Goal: Task Accomplishment & Management: Use online tool/utility

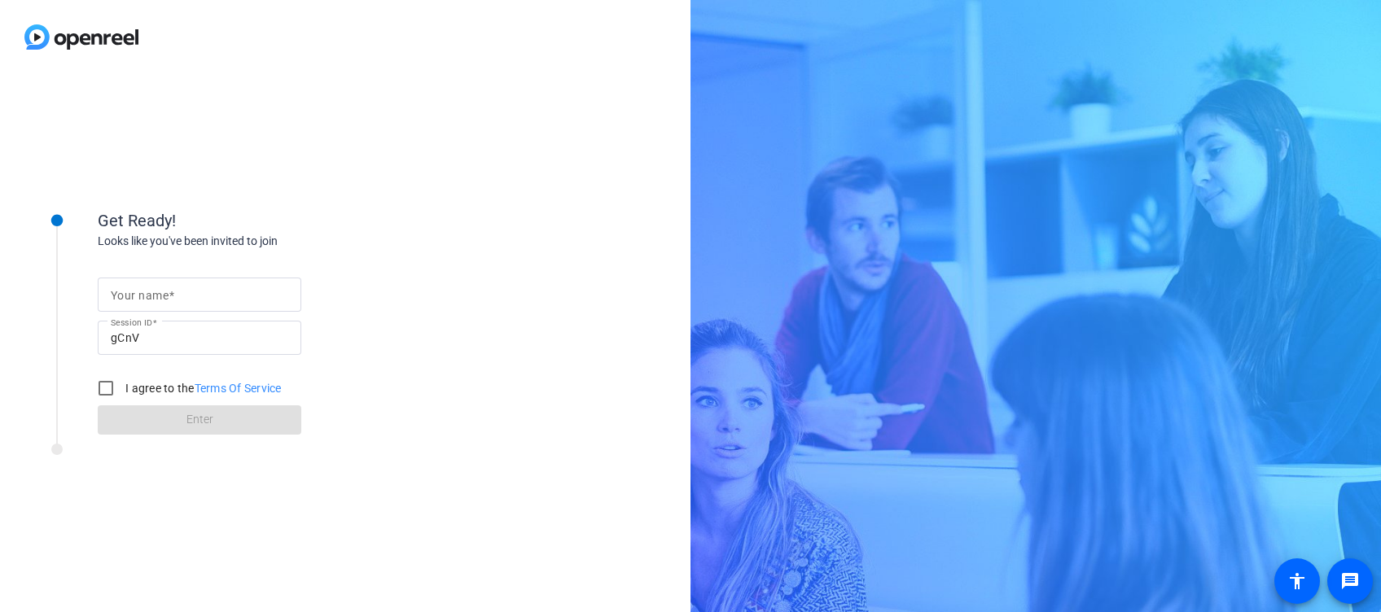
click at [207, 294] on input "Your name" at bounding box center [199, 295] width 177 height 20
type input "Flavia"
click at [113, 385] on input "I agree to the Terms Of Service" at bounding box center [106, 388] width 33 height 33
checkbox input "true"
click at [198, 422] on span "Enter" at bounding box center [199, 419] width 27 height 17
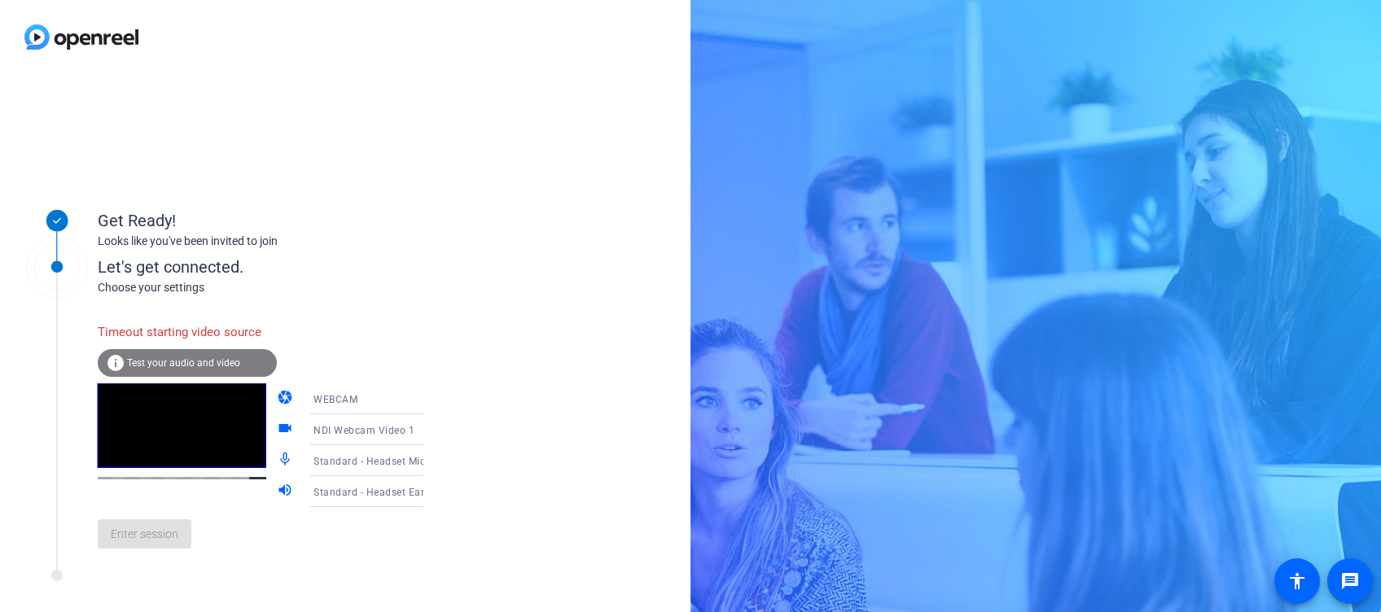
click at [146, 561] on div "Enter session" at bounding box center [277, 534] width 359 height 54
click at [307, 308] on div "Timeout starting video source info Test your audio and video camera WEBCAM vide…" at bounding box center [277, 428] width 359 height 265
click at [430, 395] on icon at bounding box center [440, 399] width 20 height 20
click at [353, 461] on mat-option "DESKTOP" at bounding box center [353, 463] width 139 height 33
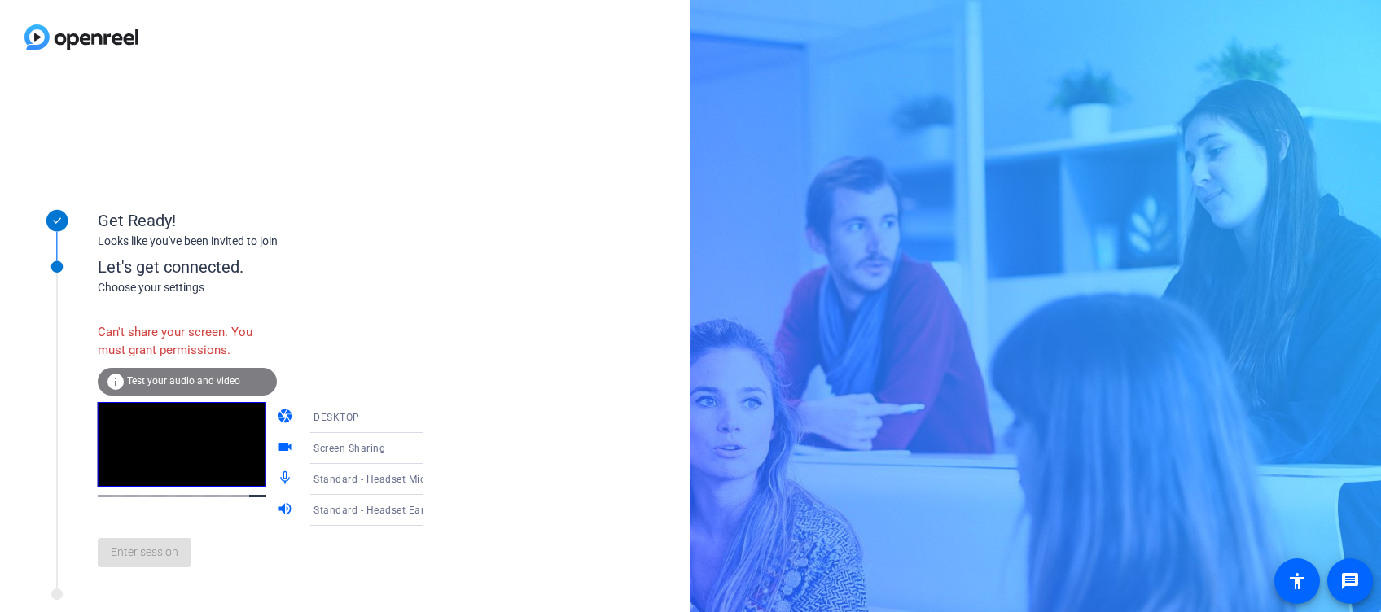
click at [161, 580] on div "Enter session" at bounding box center [277, 553] width 359 height 54
click at [430, 507] on icon at bounding box center [440, 511] width 20 height 20
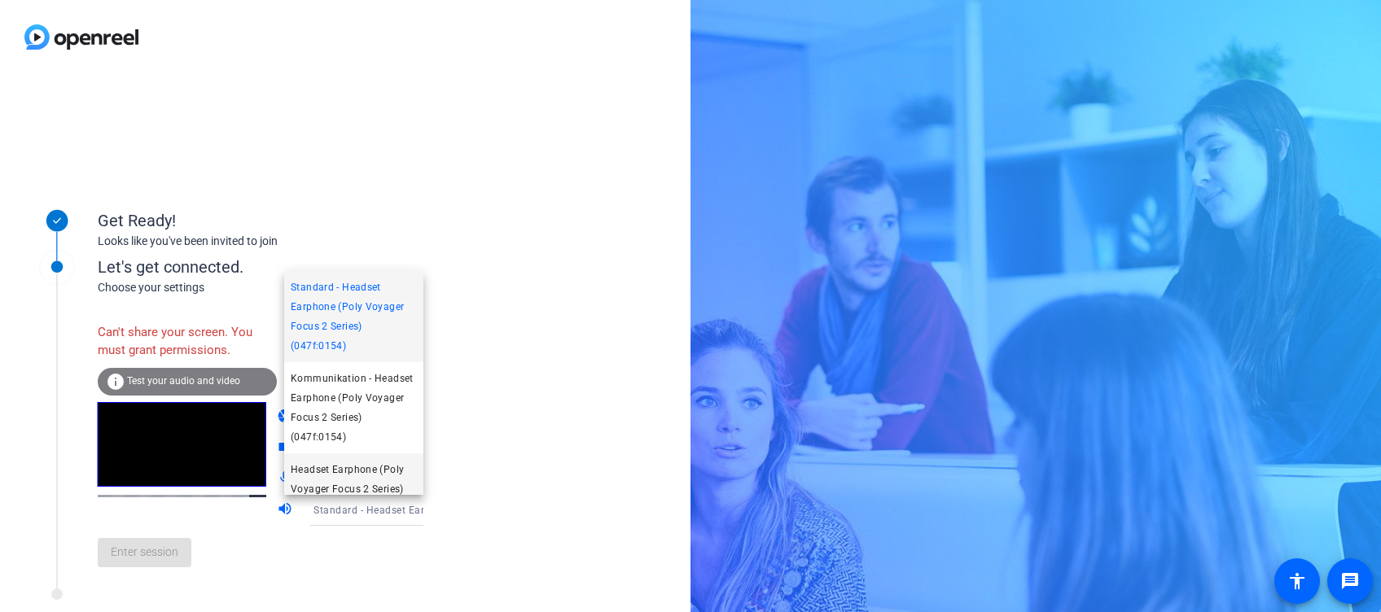
click at [374, 487] on span "Headset Earphone (Poly Voyager Focus 2 Series) (047f:0154)" at bounding box center [354, 489] width 126 height 59
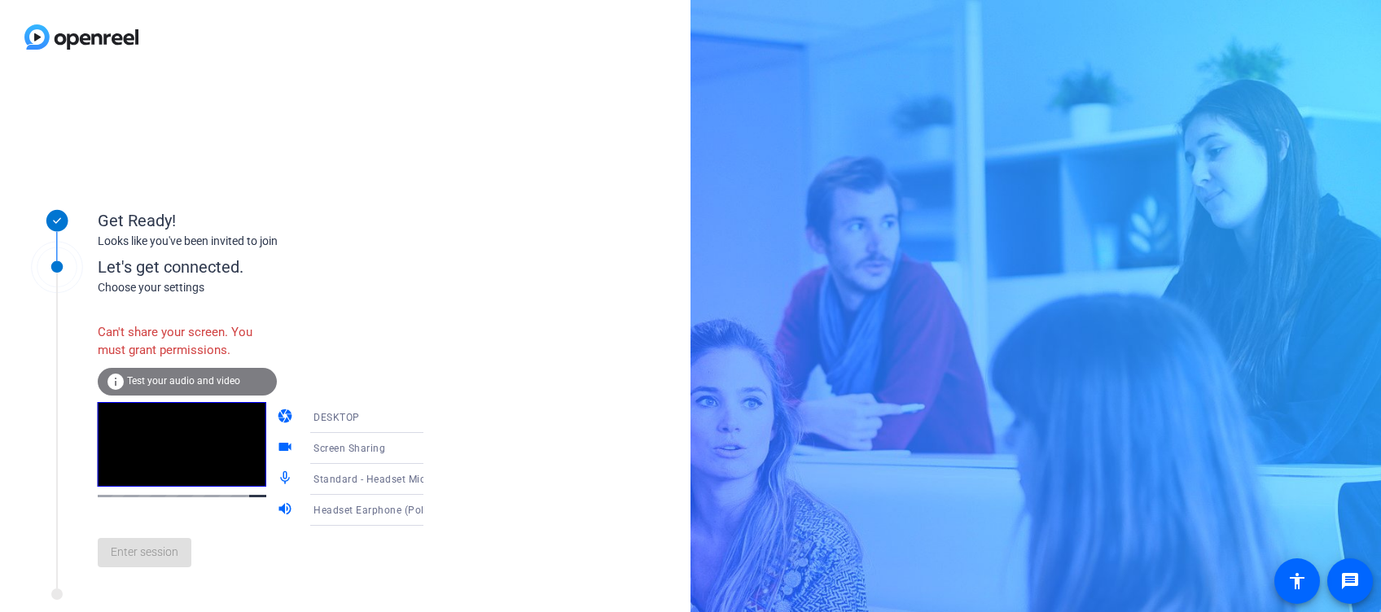
scroll to position [30, 0]
click at [229, 383] on span "Test your audio and video" at bounding box center [183, 380] width 113 height 11
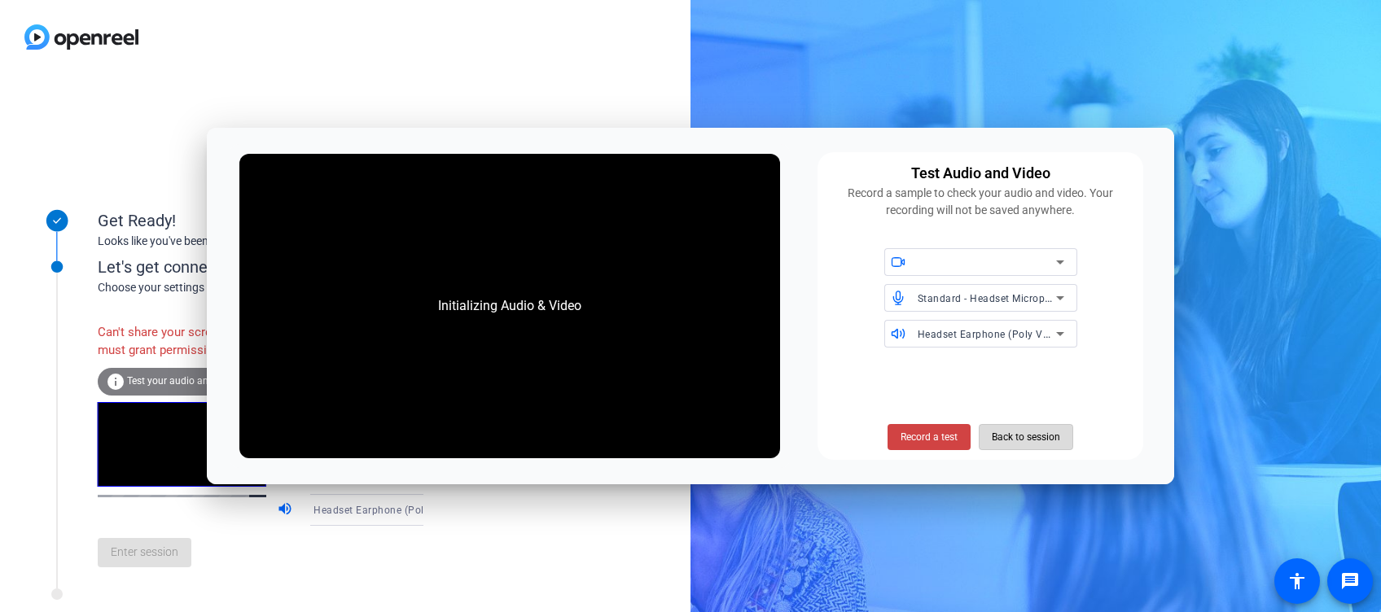
click at [991, 439] on span "Back to session" at bounding box center [1025, 437] width 68 height 31
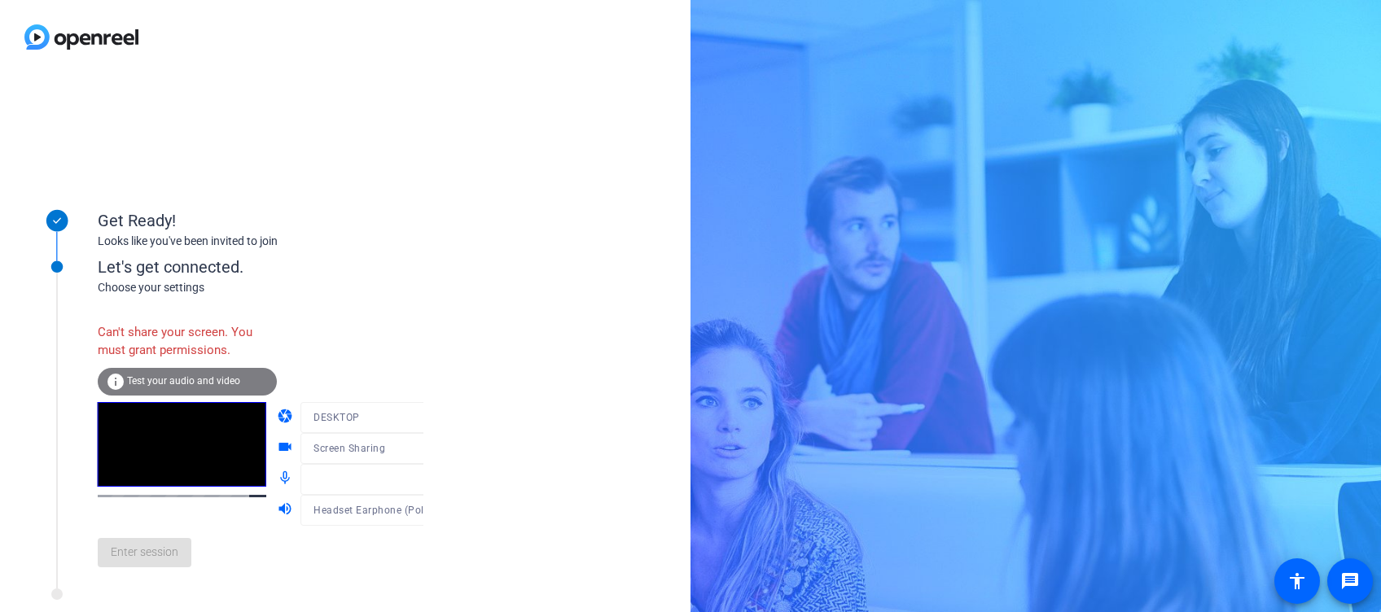
click at [408, 470] on div at bounding box center [377, 473] width 155 height 18
click at [398, 480] on div at bounding box center [377, 473] width 155 height 18
click at [408, 481] on div at bounding box center [377, 473] width 155 height 18
click at [405, 475] on div at bounding box center [377, 473] width 155 height 18
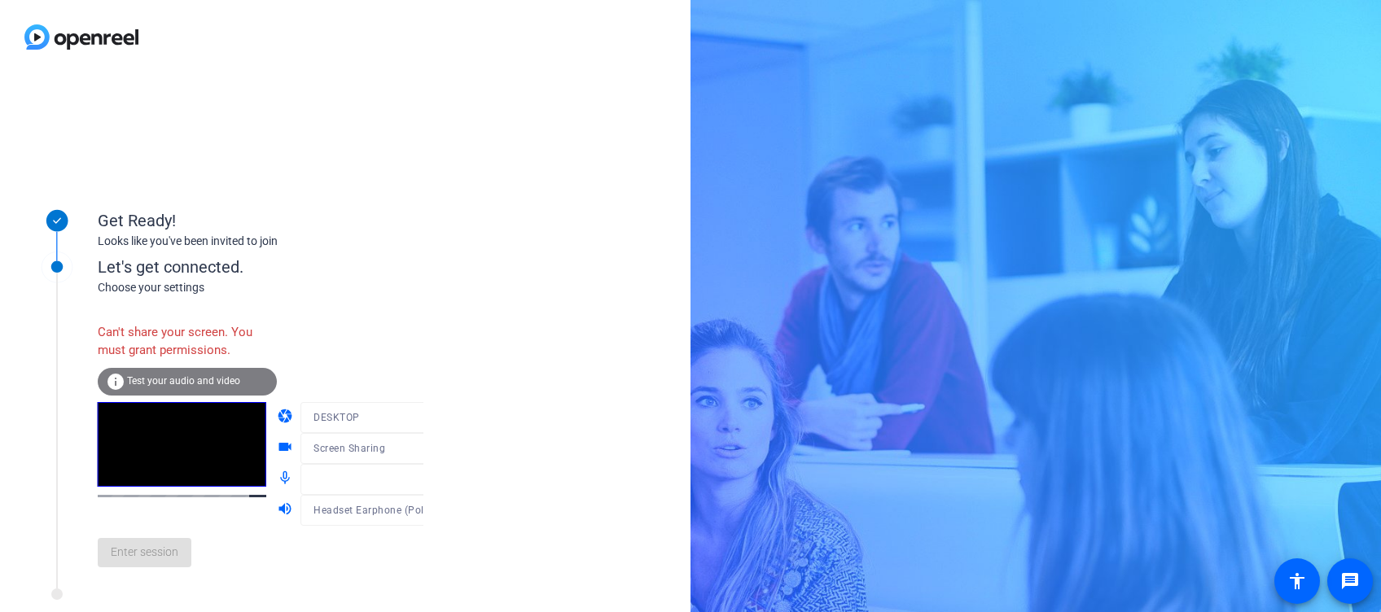
click at [404, 517] on mat-form-field "Headset Earphone (Poly Voyager Focus 2 Series) (047f:0154)" at bounding box center [377, 510] width 155 height 31
click at [400, 508] on div at bounding box center [377, 504] width 155 height 18
click at [400, 507] on div at bounding box center [377, 504] width 155 height 18
click at [351, 499] on div at bounding box center [377, 504] width 155 height 18
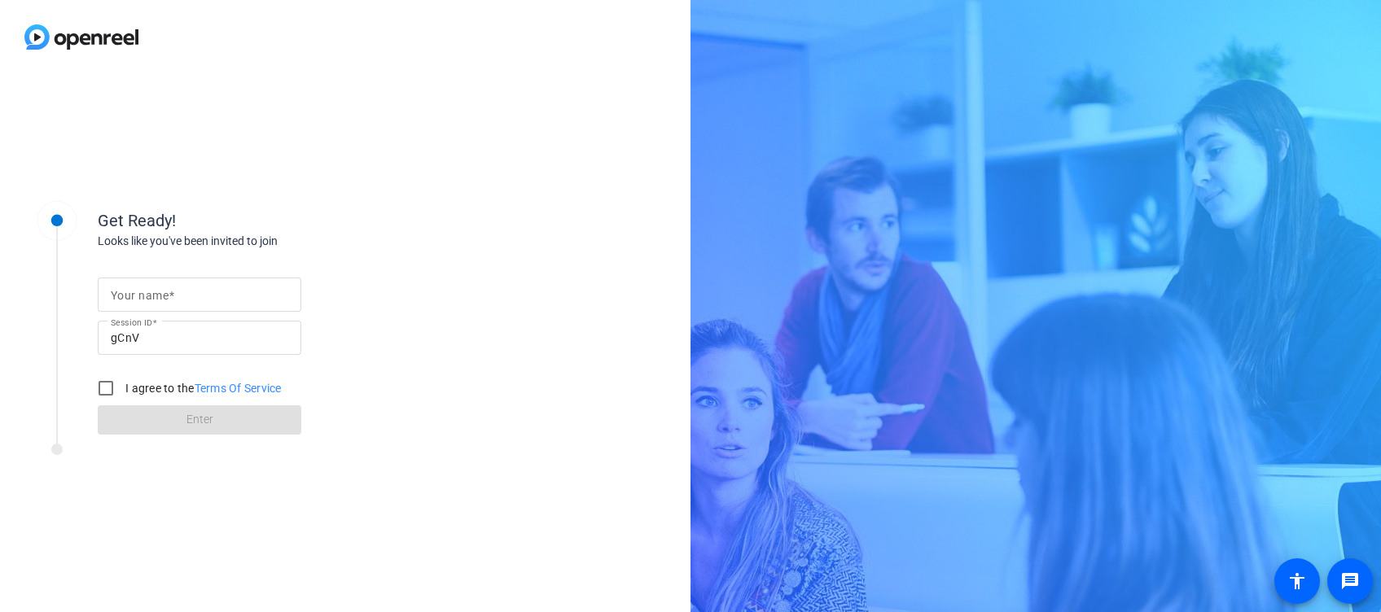
click at [138, 301] on input "Your name" at bounding box center [199, 295] width 177 height 20
type input "Flavia"
click at [102, 383] on input "I agree to the Terms Of Service" at bounding box center [106, 388] width 33 height 33
checkbox input "true"
click at [225, 418] on span at bounding box center [200, 420] width 204 height 39
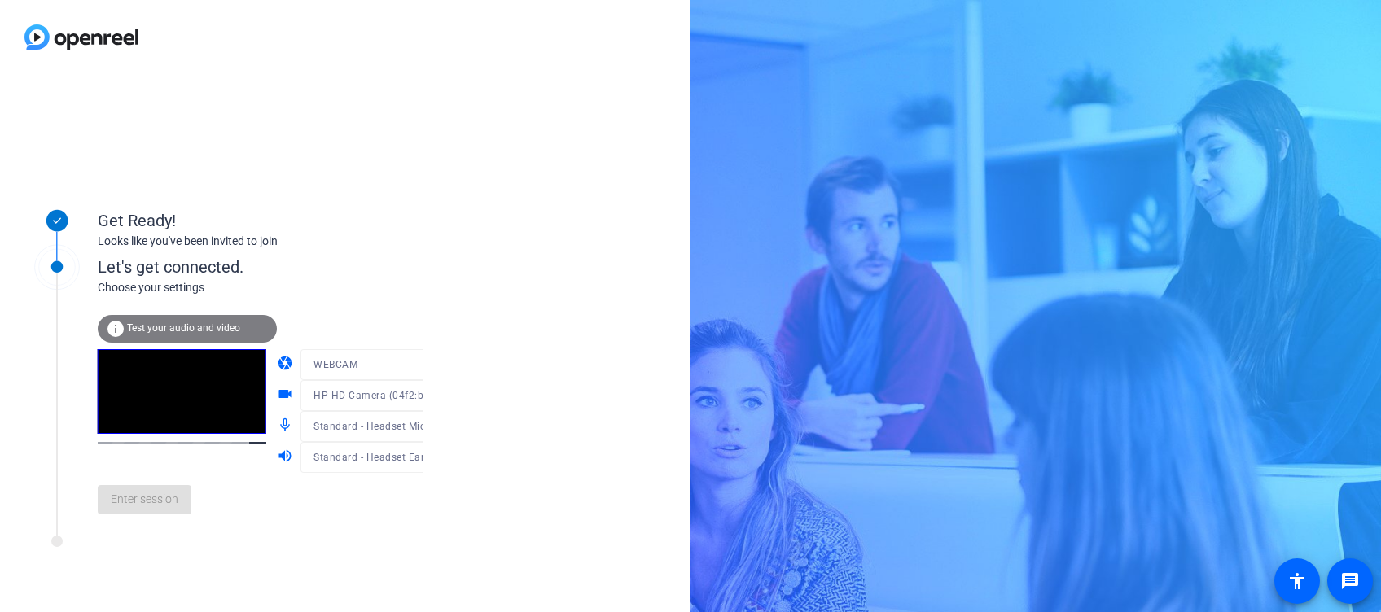
click at [216, 329] on span "Test your audio and video" at bounding box center [183, 327] width 113 height 11
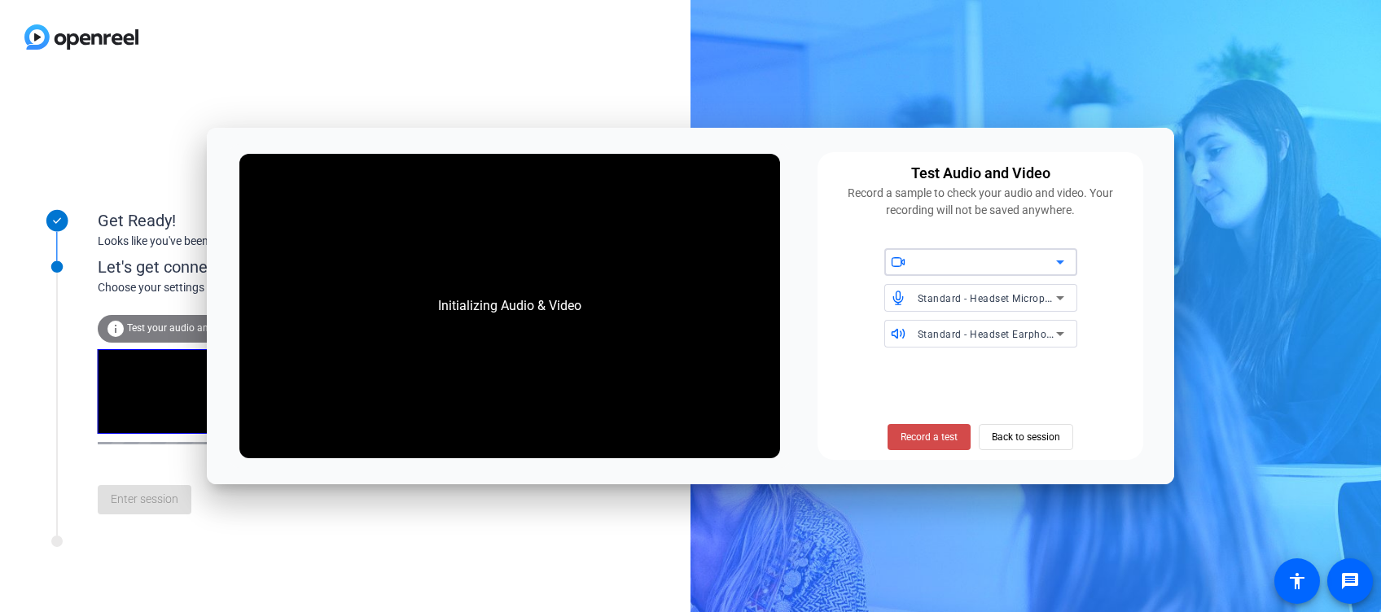
click at [952, 430] on span "Record a test" at bounding box center [928, 437] width 57 height 15
click at [949, 438] on span "Stop Testing (6s)" at bounding box center [929, 437] width 74 height 15
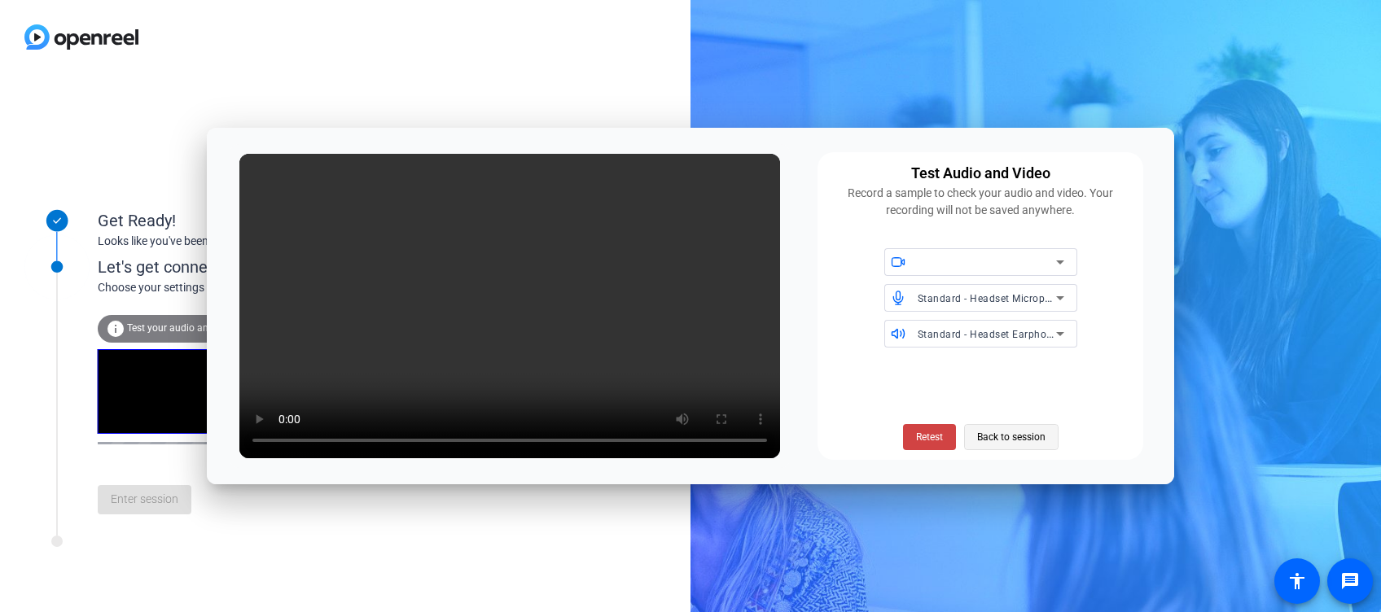
click at [998, 441] on span "Back to session" at bounding box center [1011, 437] width 68 height 31
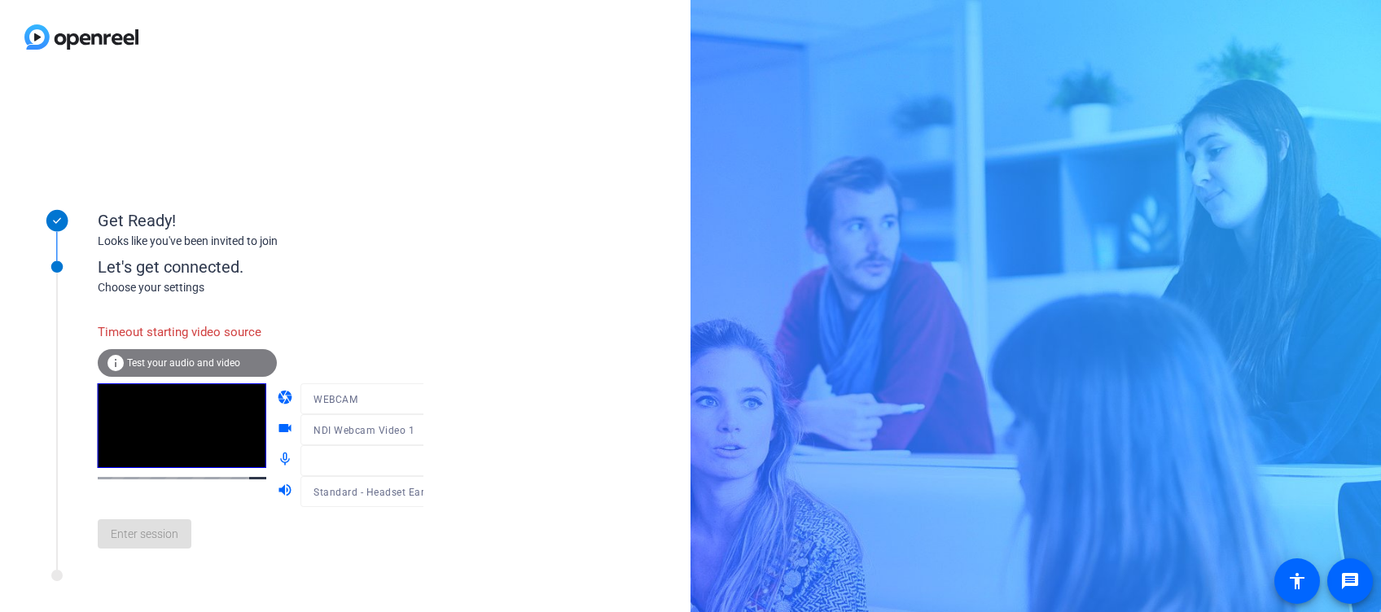
click at [184, 561] on div "Enter session" at bounding box center [277, 534] width 359 height 54
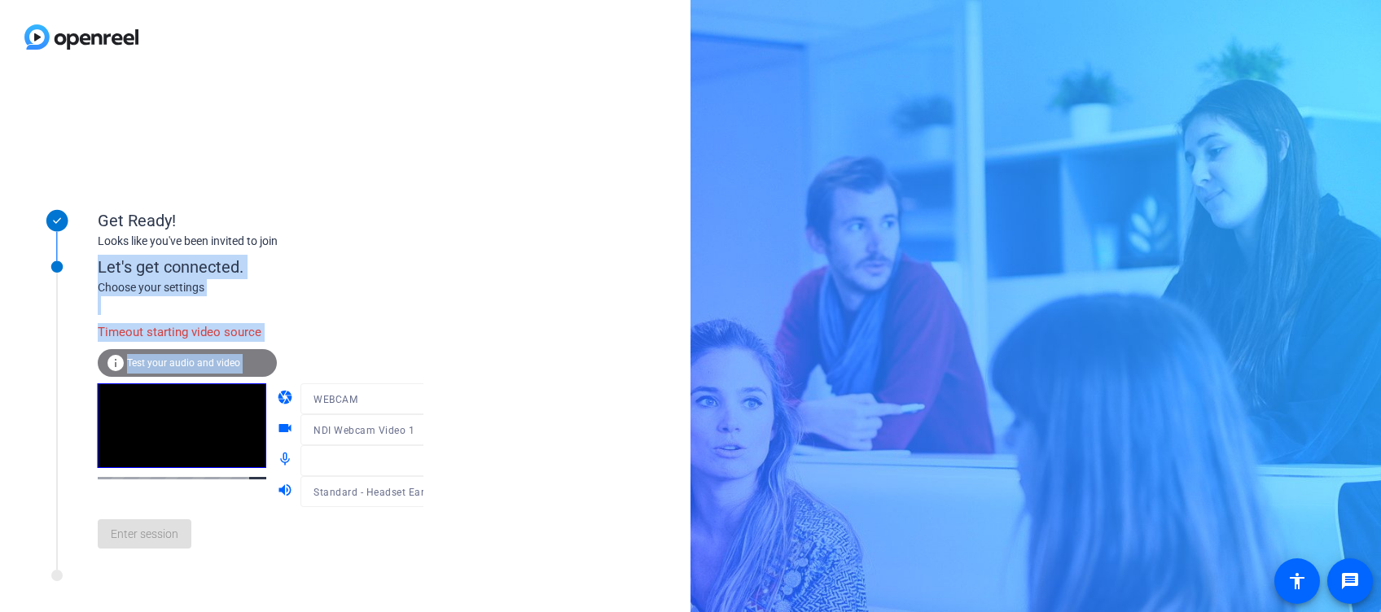
drag, startPoint x: 311, startPoint y: 339, endPoint x: 107, endPoint y: 352, distance: 204.7
click at [107, 352] on div "Timeout starting video source info Test your audio and video camera WEBCAM vide…" at bounding box center [277, 438] width 359 height 247
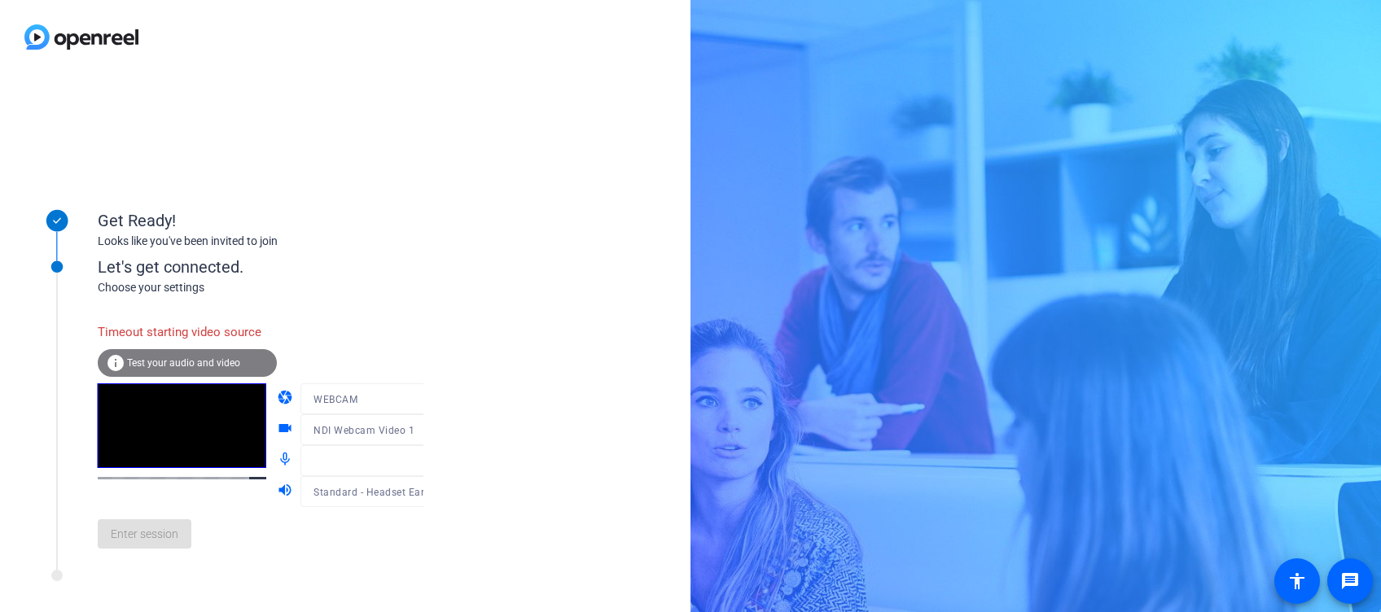
drag, startPoint x: 107, startPoint y: 352, endPoint x: 425, endPoint y: 293, distance: 323.6
click at [423, 293] on div "Get Ready! Looks like you've been invited to join Let's get connected. Choose y…" at bounding box center [345, 343] width 690 height 538
click at [169, 529] on div "Enter session" at bounding box center [277, 534] width 359 height 54
click at [168, 534] on div "Enter session" at bounding box center [277, 534] width 359 height 54
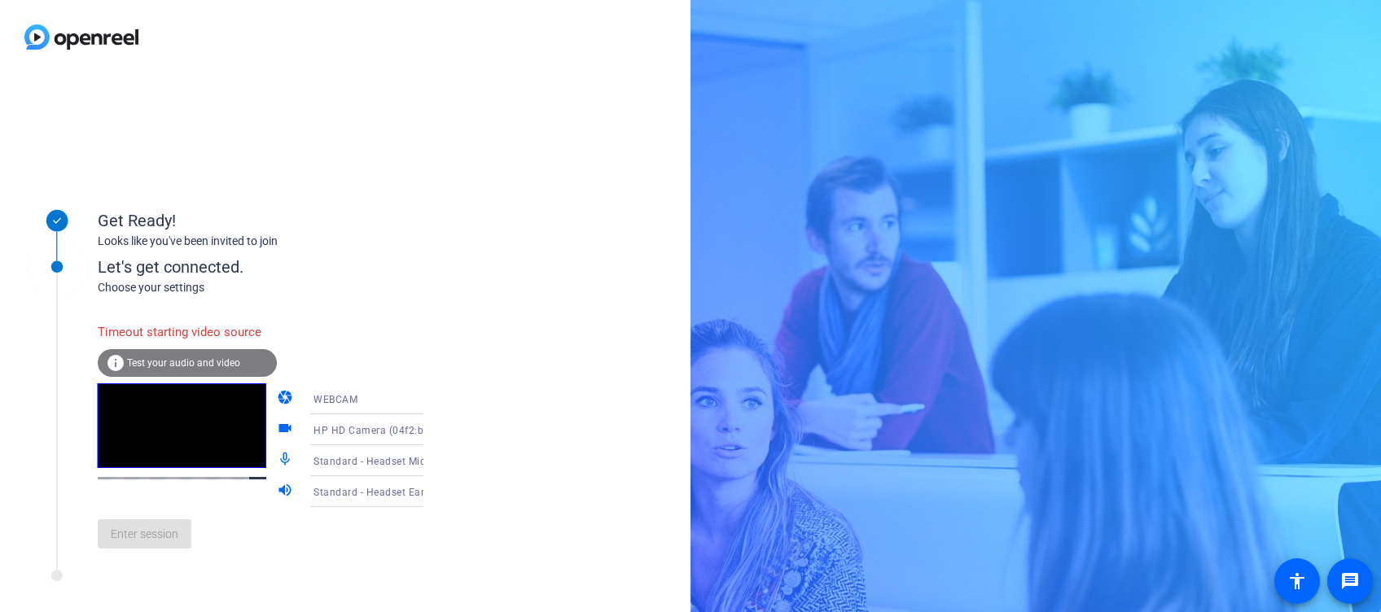
click at [168, 534] on div "Enter session" at bounding box center [277, 534] width 359 height 54
drag, startPoint x: 304, startPoint y: 336, endPoint x: 98, endPoint y: 340, distance: 206.8
click at [98, 340] on div "Timeout starting video source info Test your audio and video camera WEBCAM vide…" at bounding box center [277, 438] width 359 height 247
copy div "Timeout starting video source"
click at [130, 536] on div "Enter session" at bounding box center [277, 534] width 359 height 54
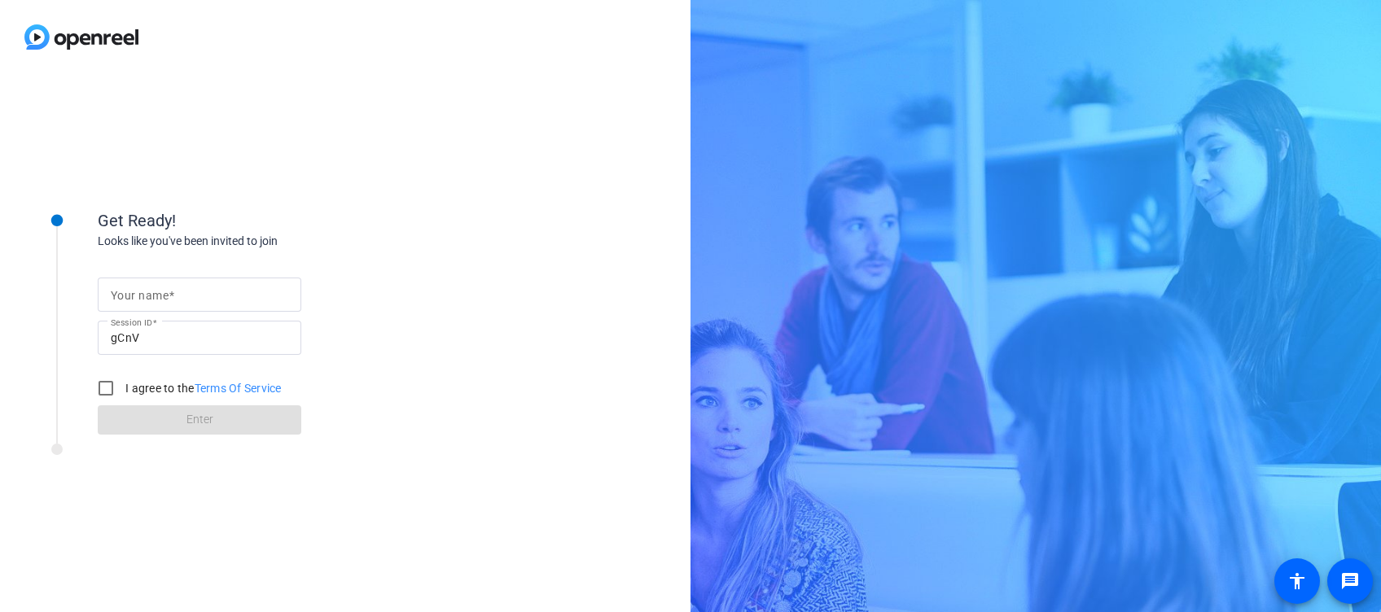
click at [171, 285] on input "Your name" at bounding box center [199, 295] width 177 height 20
type input "Flavia"
click at [98, 388] on input "I agree to the Terms Of Service" at bounding box center [106, 388] width 33 height 33
checkbox input "true"
click at [142, 415] on span at bounding box center [200, 420] width 204 height 39
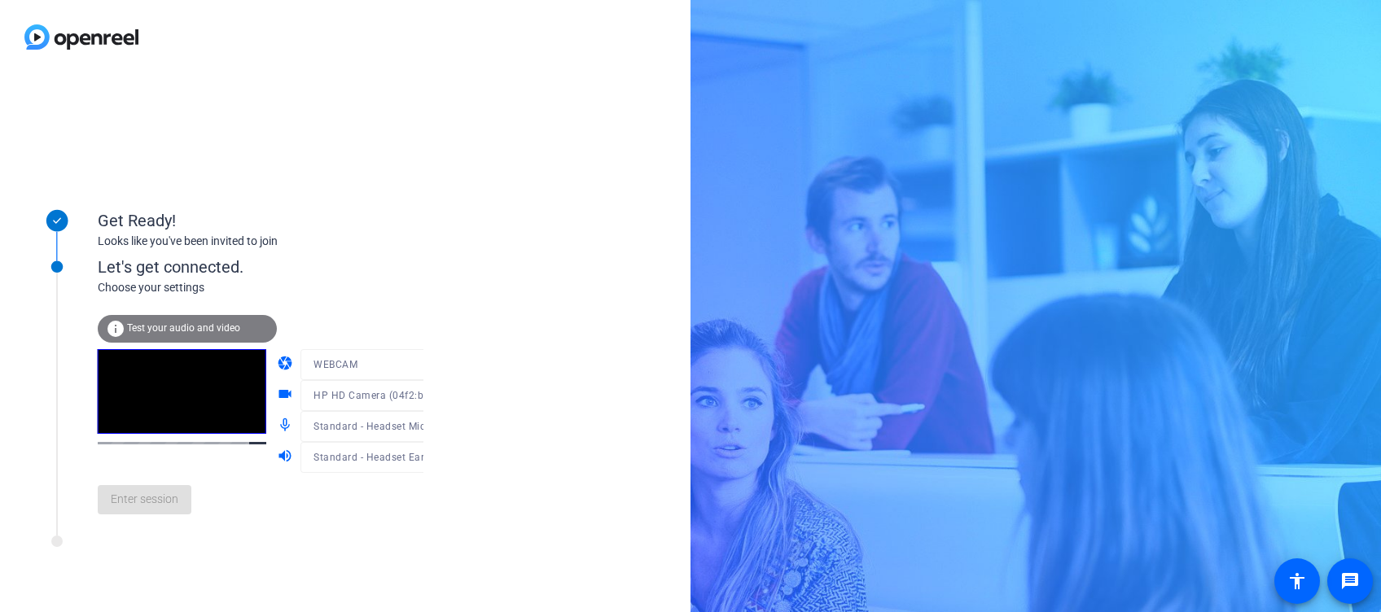
click at [157, 527] on div "Enter session" at bounding box center [277, 500] width 359 height 54
click at [405, 365] on mat-form-field "WEBCAM" at bounding box center [377, 364] width 155 height 31
click at [407, 363] on mat-form-field "WEBCAM" at bounding box center [377, 364] width 155 height 31
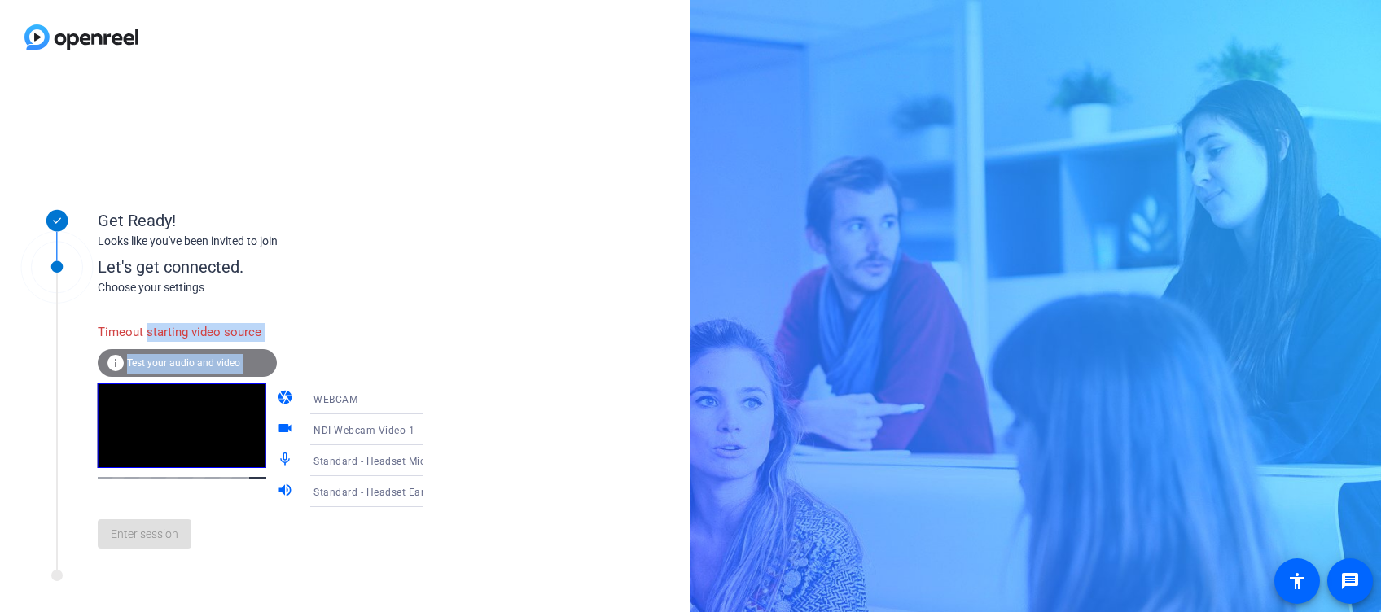
drag, startPoint x: 322, startPoint y: 335, endPoint x: 142, endPoint y: 329, distance: 180.0
click at [142, 329] on div "Timeout starting video source info Test your audio and video camera WEBCAM vide…" at bounding box center [277, 438] width 359 height 247
drag, startPoint x: 142, startPoint y: 329, endPoint x: 75, endPoint y: 187, distance: 156.9
click at [75, 187] on div at bounding box center [56, 216] width 81 height 72
drag, startPoint x: 78, startPoint y: 201, endPoint x: 276, endPoint y: 335, distance: 238.6
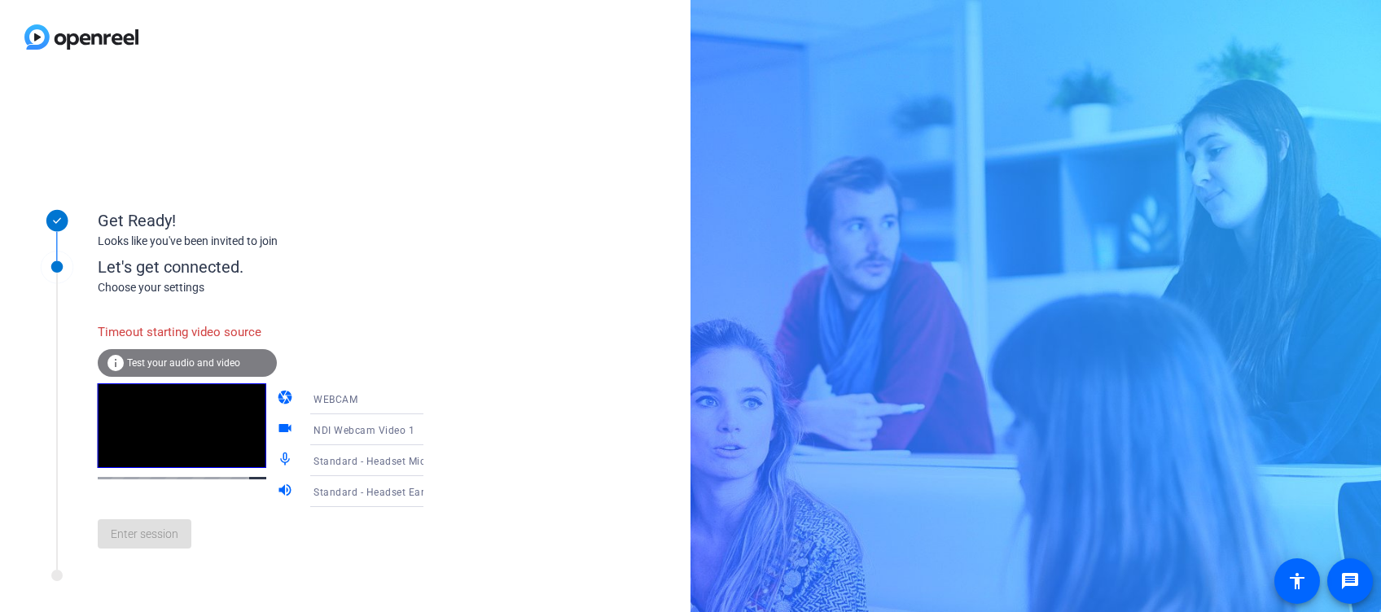
click at [276, 335] on div "Get Ready! Looks like you've been invited to join Let's get connected. Choose y…" at bounding box center [219, 343] width 407 height 326
copy div "Get Ready! Looks like you've been invited to join Let's get connected. Choose y…"
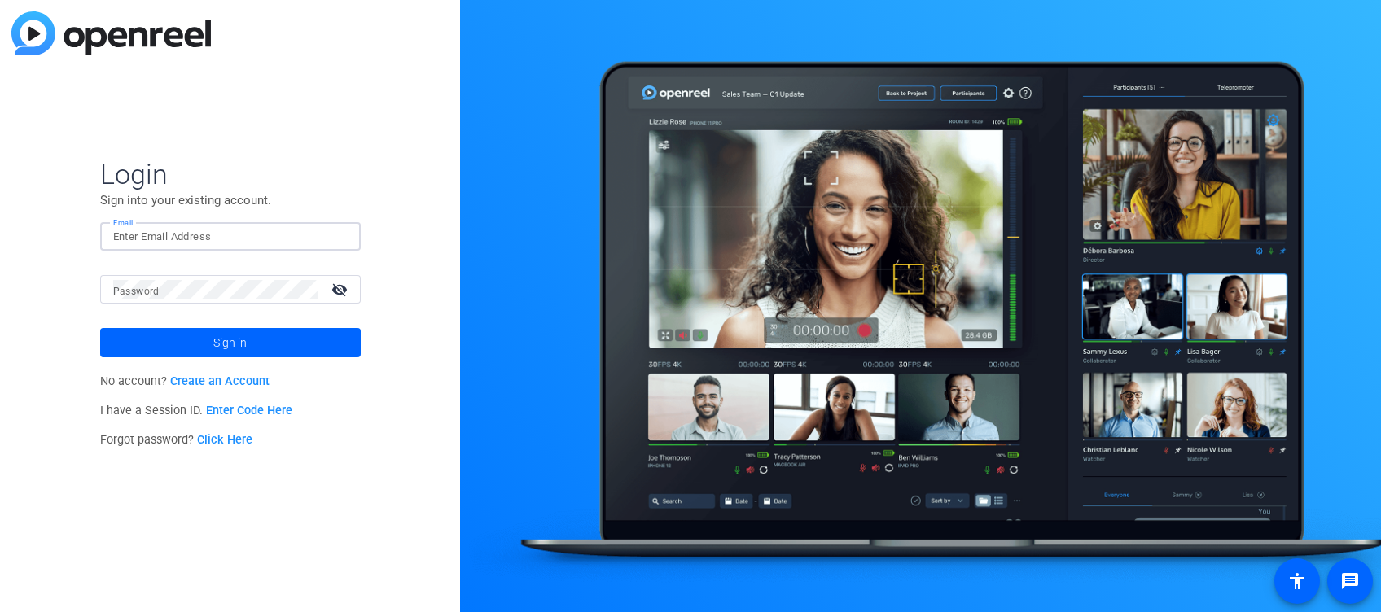
click at [223, 236] on input "Email" at bounding box center [230, 237] width 234 height 20
type input "[EMAIL_ADDRESS][PERSON_NAME][DOMAIN_NAME]"
click at [100, 328] on button "Sign in" at bounding box center [230, 342] width 260 height 29
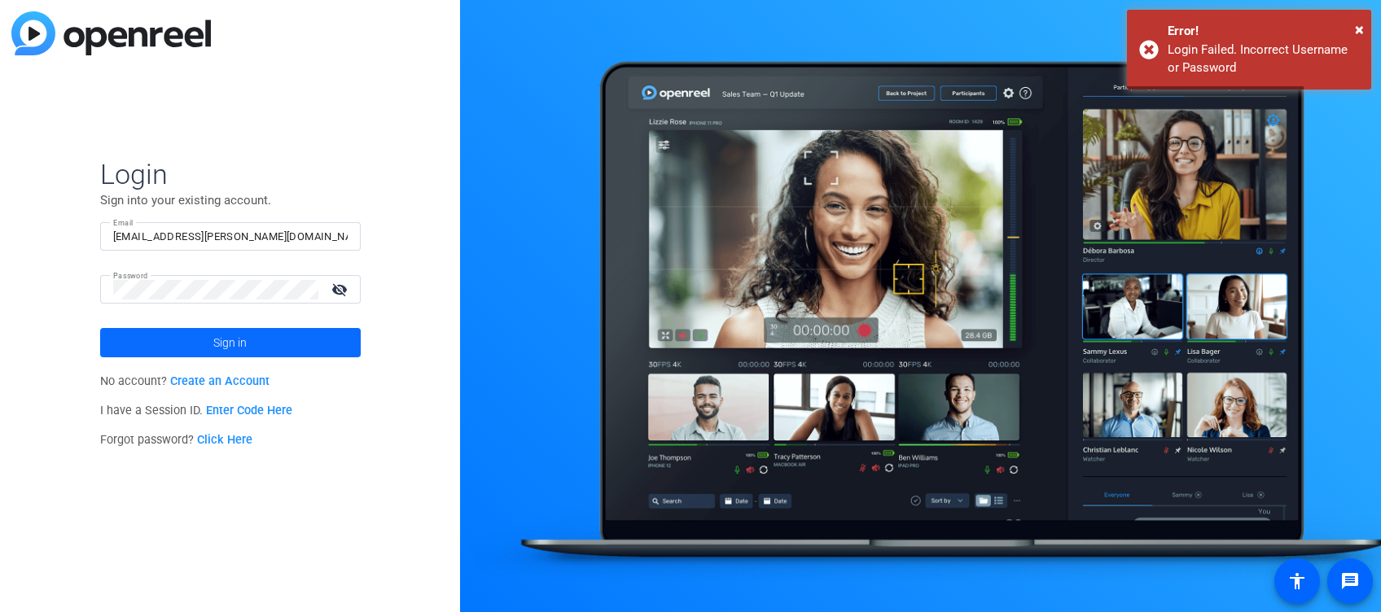
click at [221, 341] on span "Sign in" at bounding box center [229, 342] width 33 height 41
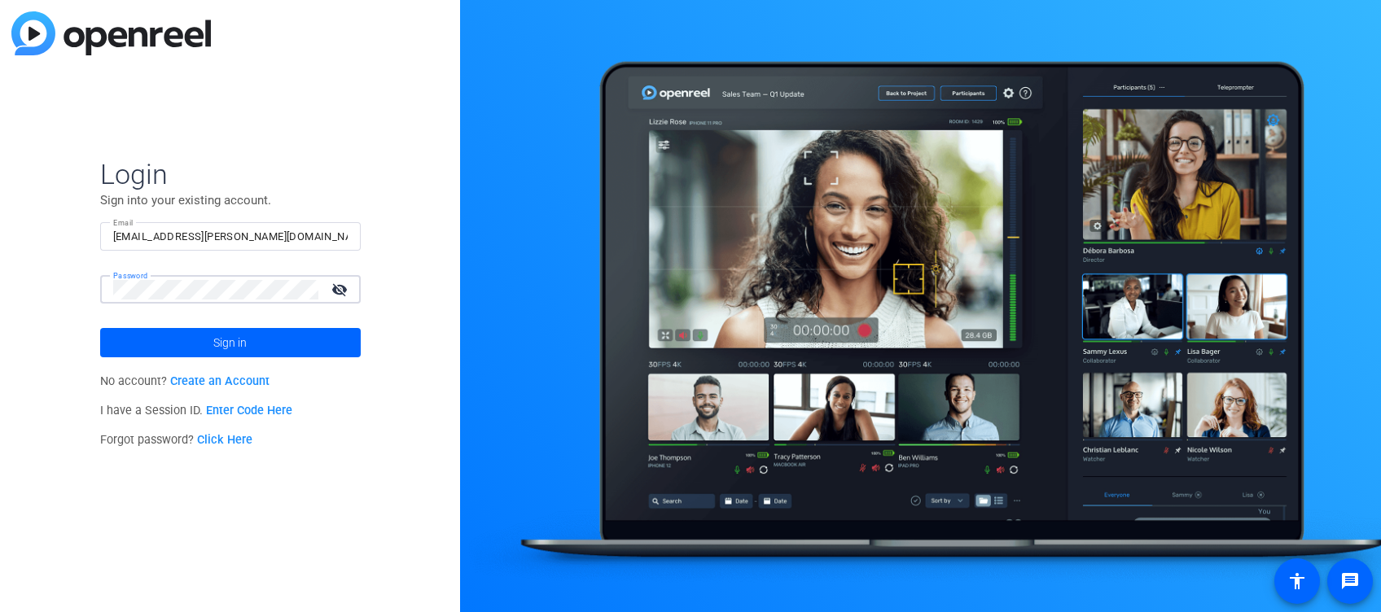
click at [59, 272] on div "Login Sign into your existing account. Email Flavia.de.Oliveira-Bageritz@qiagen…" at bounding box center [230, 306] width 460 height 612
click at [243, 342] on span "Sign in" at bounding box center [229, 342] width 33 height 41
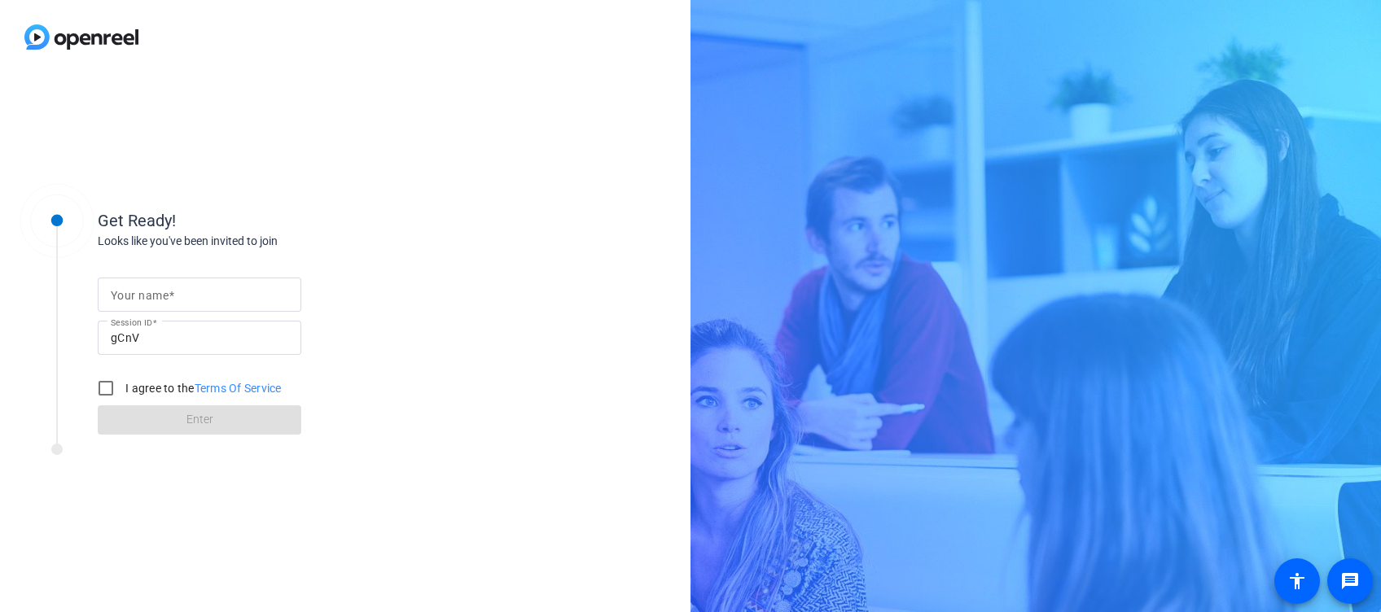
click at [169, 300] on span at bounding box center [172, 295] width 6 height 13
click at [168, 300] on input "Your name" at bounding box center [199, 295] width 177 height 20
type input "Flavia"
click at [109, 383] on input "I agree to the Terms Of Service" at bounding box center [106, 388] width 33 height 33
click at [120, 400] on input "I agree to the Terms Of Service" at bounding box center [106, 388] width 33 height 33
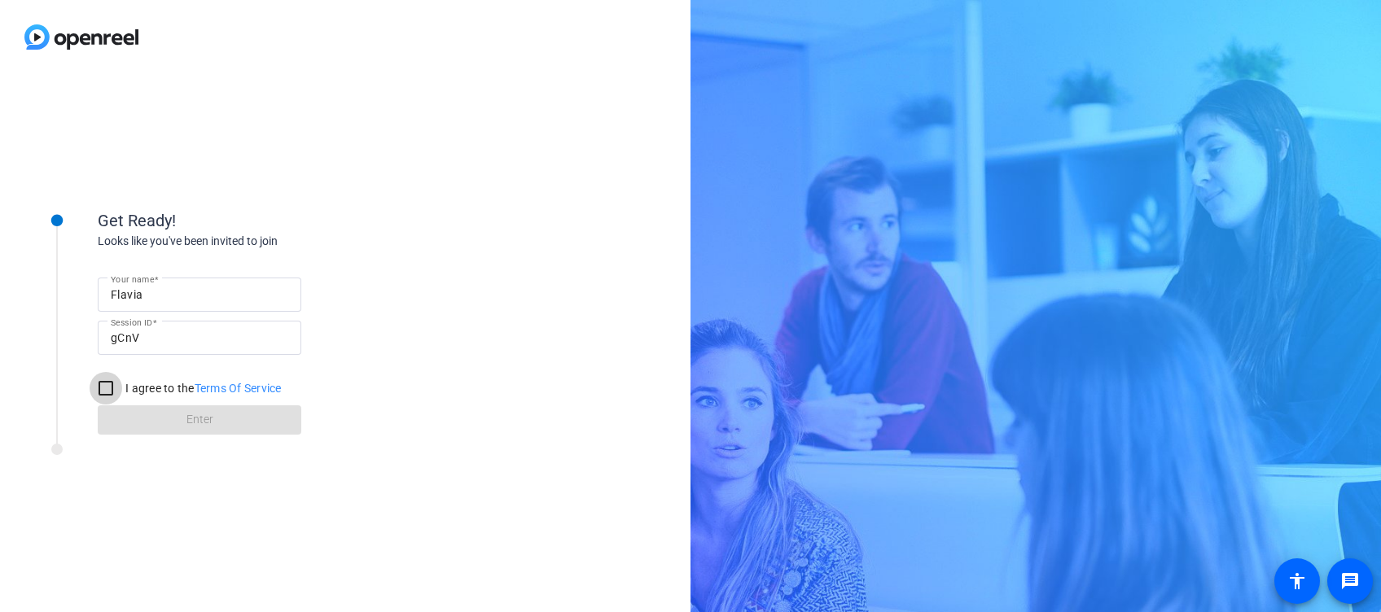
click at [104, 385] on input "I agree to the Terms Of Service" at bounding box center [106, 388] width 33 height 33
checkbox input "true"
click at [173, 421] on span at bounding box center [200, 420] width 204 height 39
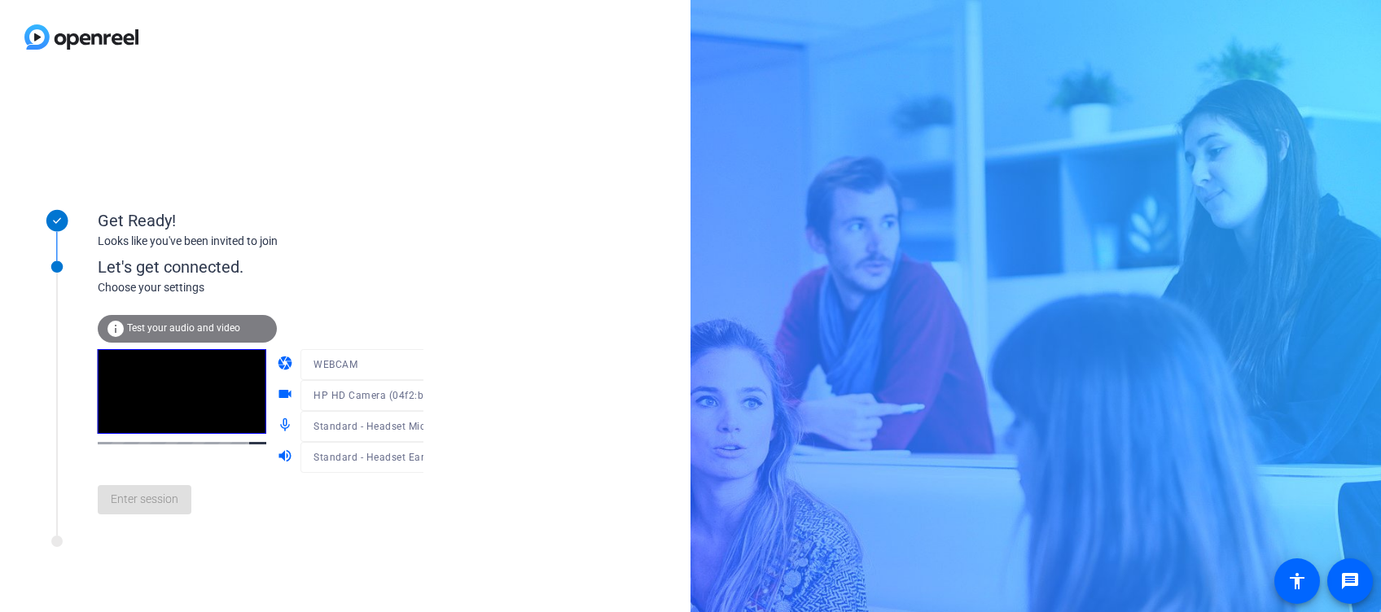
click at [160, 527] on div "Enter session" at bounding box center [277, 500] width 359 height 54
click at [171, 316] on div "info Test your audio and video" at bounding box center [187, 329] width 179 height 28
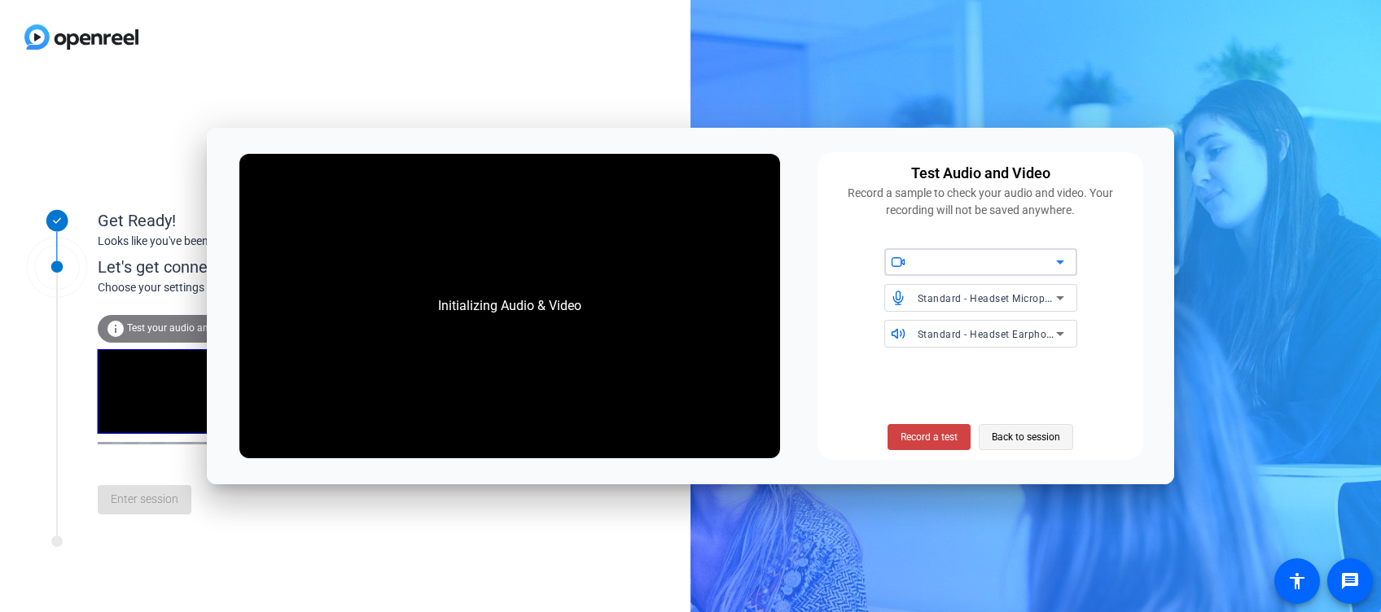
click at [985, 431] on span at bounding box center [1025, 437] width 93 height 39
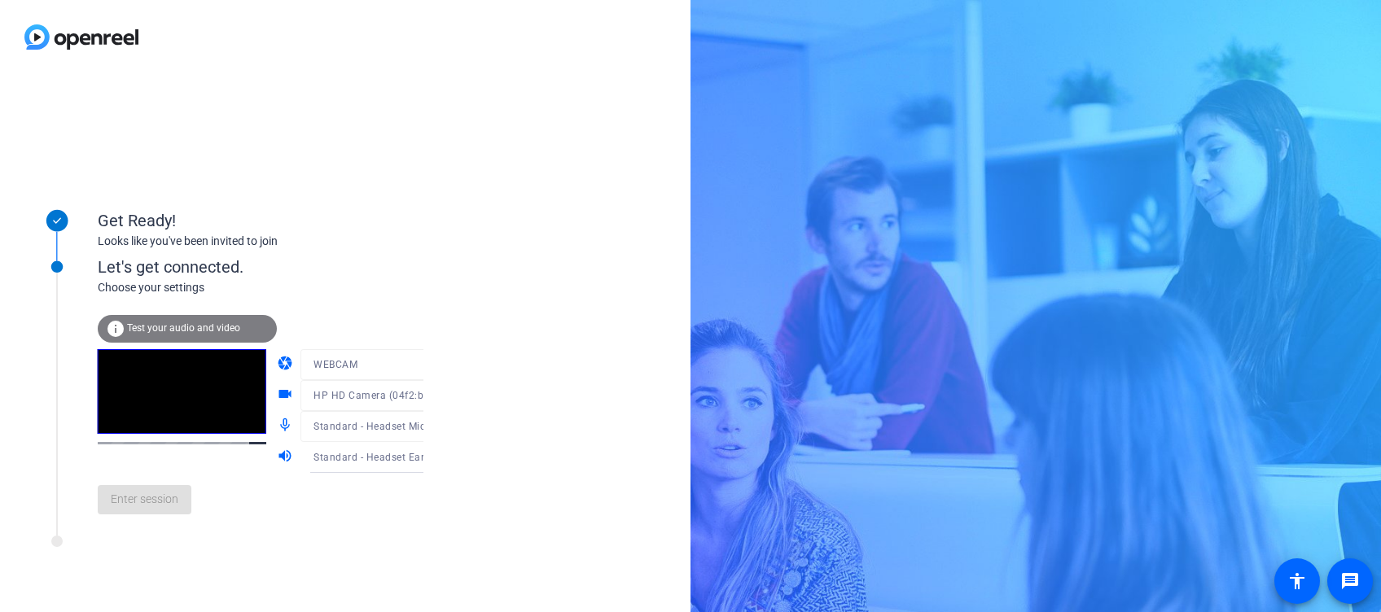
click at [378, 212] on div "Get Ready!" at bounding box center [261, 220] width 326 height 24
click at [161, 501] on span "Enter session" at bounding box center [145, 499] width 68 height 17
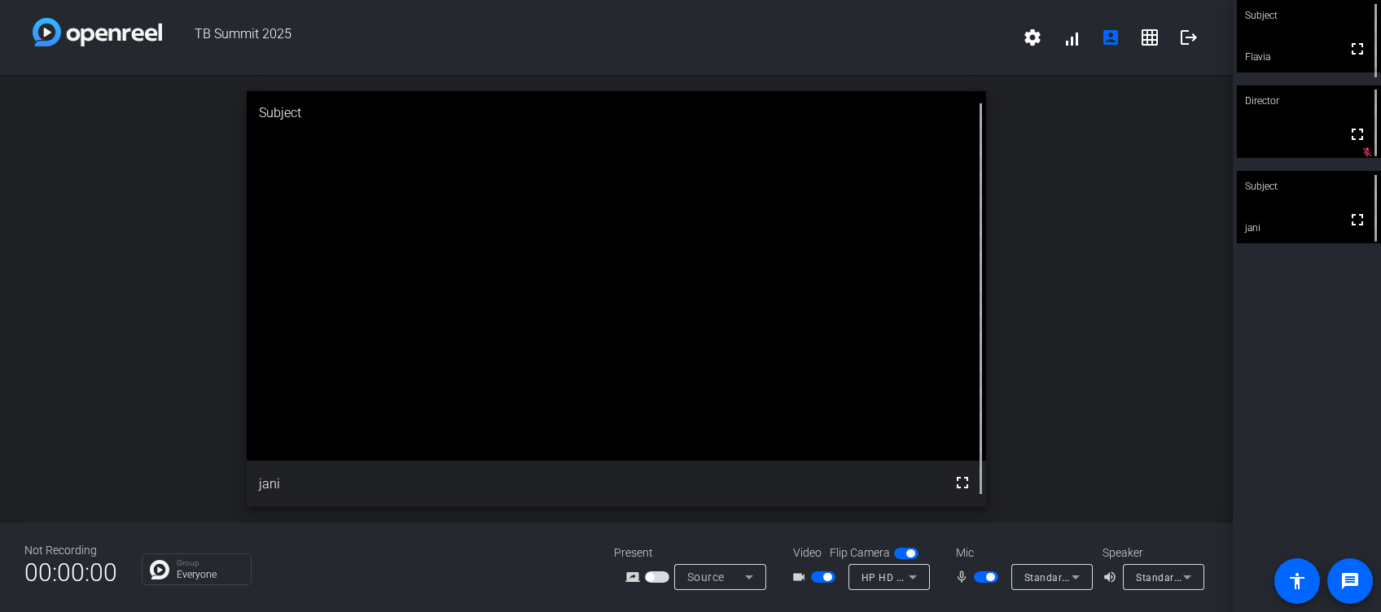
click at [975, 580] on span "button" at bounding box center [986, 576] width 24 height 11
click at [992, 576] on span "button" at bounding box center [986, 576] width 24 height 11
click at [976, 580] on span "button" at bounding box center [986, 576] width 24 height 11
click at [992, 578] on span "button" at bounding box center [986, 576] width 24 height 11
click at [980, 579] on span "button" at bounding box center [986, 576] width 24 height 11
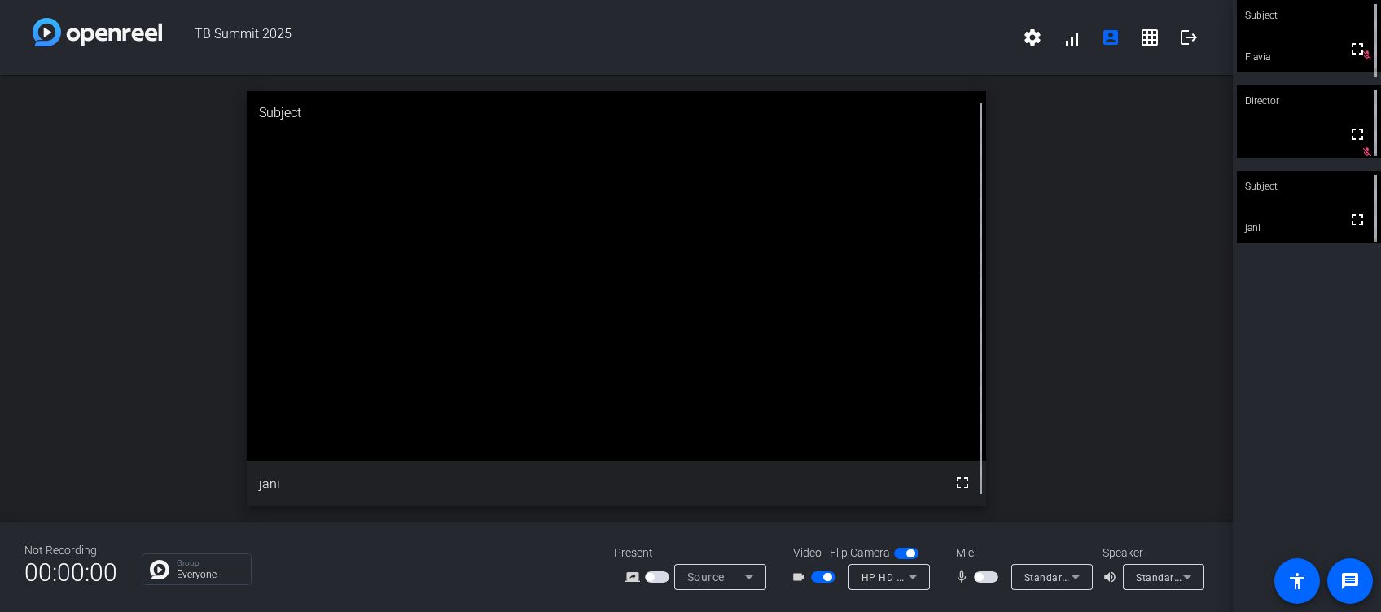
click at [991, 578] on span "button" at bounding box center [986, 576] width 24 height 11
click at [978, 576] on span "button" at bounding box center [986, 576] width 24 height 11
click at [996, 579] on span "button" at bounding box center [986, 576] width 24 height 11
click at [979, 576] on span "button" at bounding box center [986, 576] width 24 height 11
click at [992, 575] on span "button" at bounding box center [986, 576] width 24 height 11
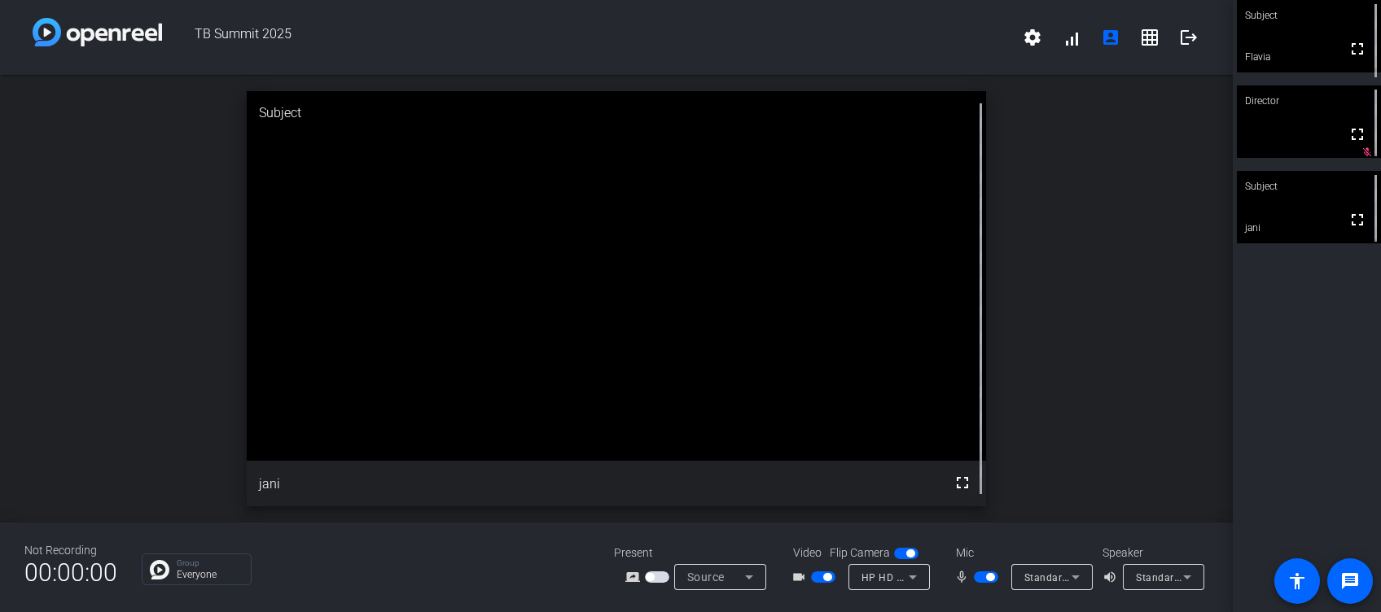
click at [975, 576] on span "button" at bounding box center [986, 576] width 24 height 11
click at [990, 574] on span "button" at bounding box center [986, 576] width 24 height 11
click at [982, 577] on span "button" at bounding box center [986, 576] width 24 height 11
click at [994, 577] on span "button" at bounding box center [986, 576] width 24 height 11
click at [974, 577] on span "button" at bounding box center [986, 576] width 24 height 11
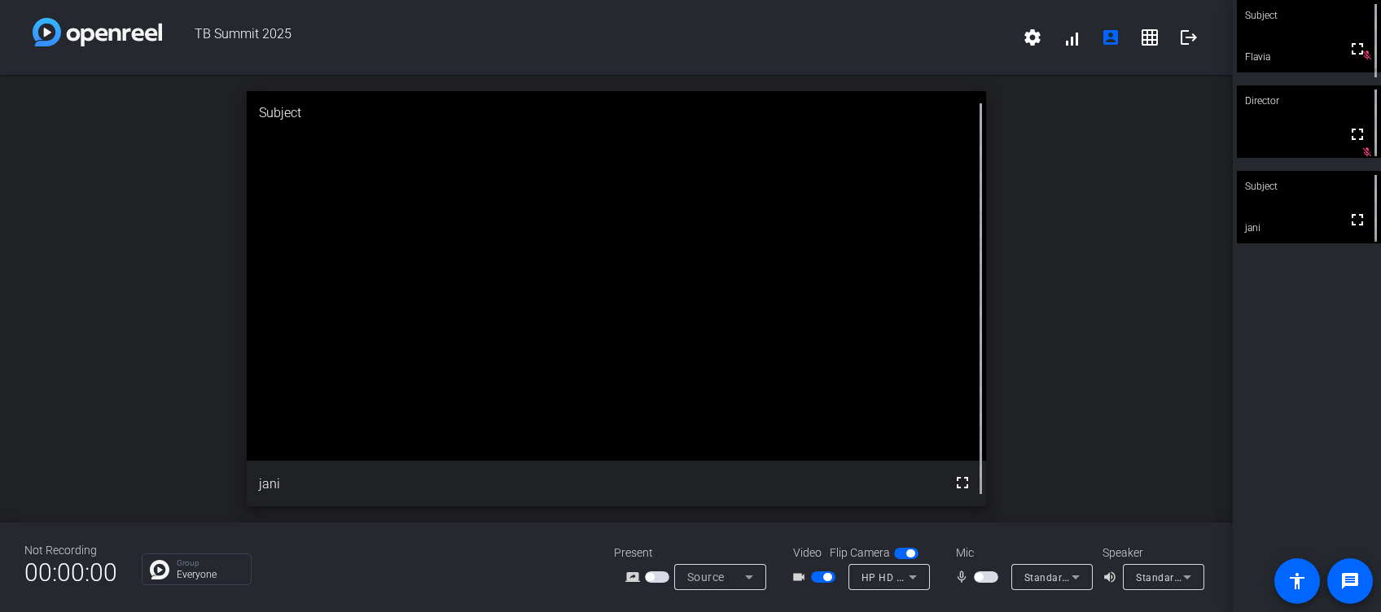
drag, startPoint x: 987, startPoint y: 574, endPoint x: 990, endPoint y: 584, distance: 10.1
click at [988, 574] on span "button" at bounding box center [986, 576] width 24 height 11
click at [975, 575] on span "button" at bounding box center [986, 576] width 24 height 11
click at [985, 572] on span "button" at bounding box center [986, 576] width 24 height 11
